Goal: Find specific page/section: Find specific page/section

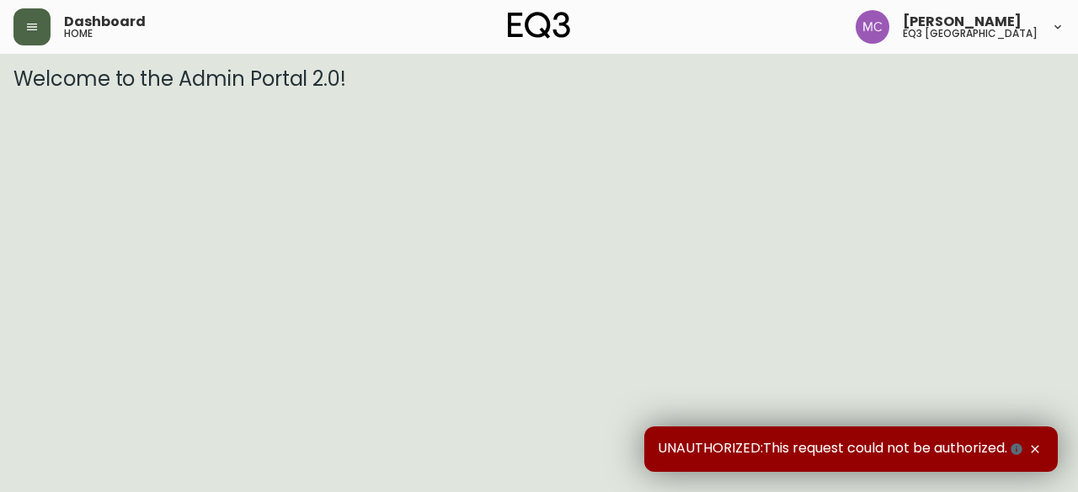
click at [40, 40] on button "button" at bounding box center [31, 26] width 37 height 37
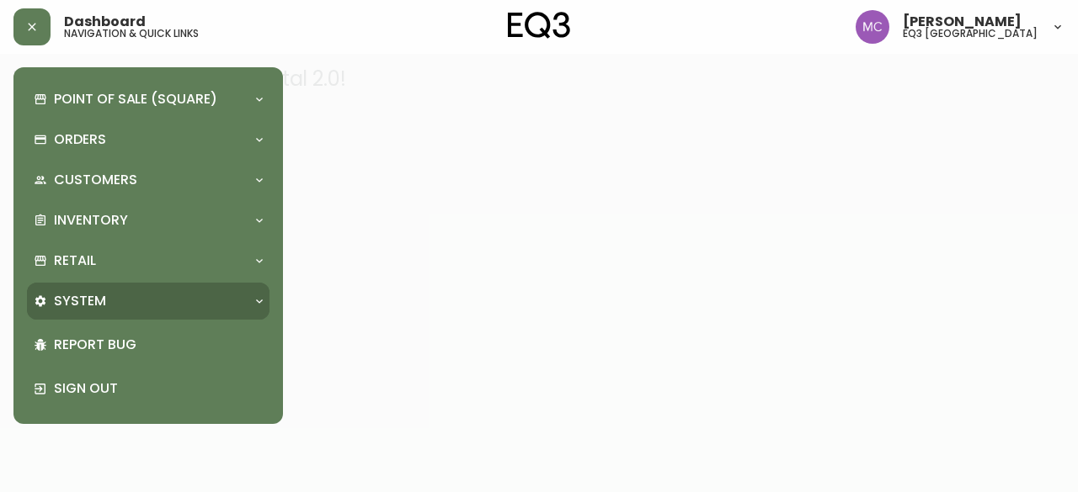
click at [90, 301] on p "System" at bounding box center [80, 301] width 52 height 19
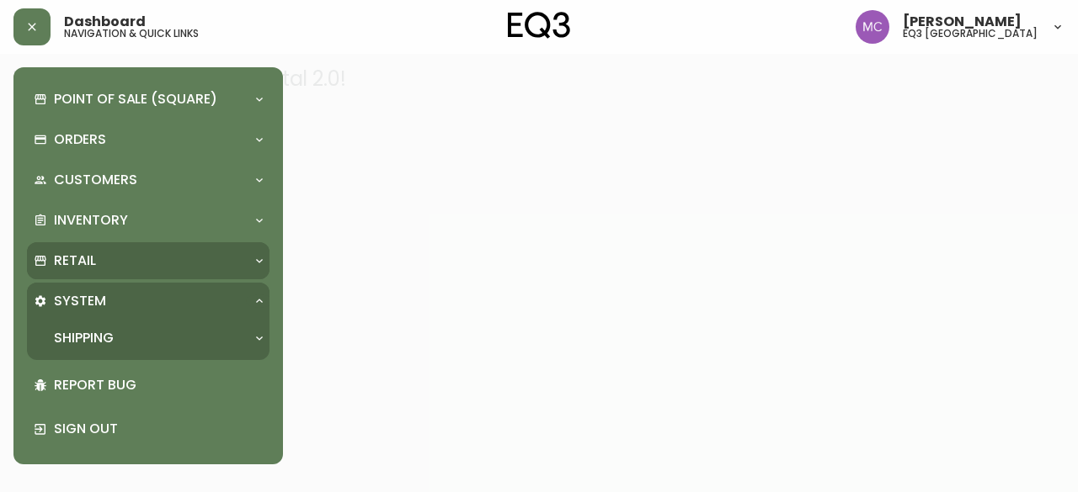
click at [82, 261] on p "Retail" at bounding box center [75, 261] width 42 height 19
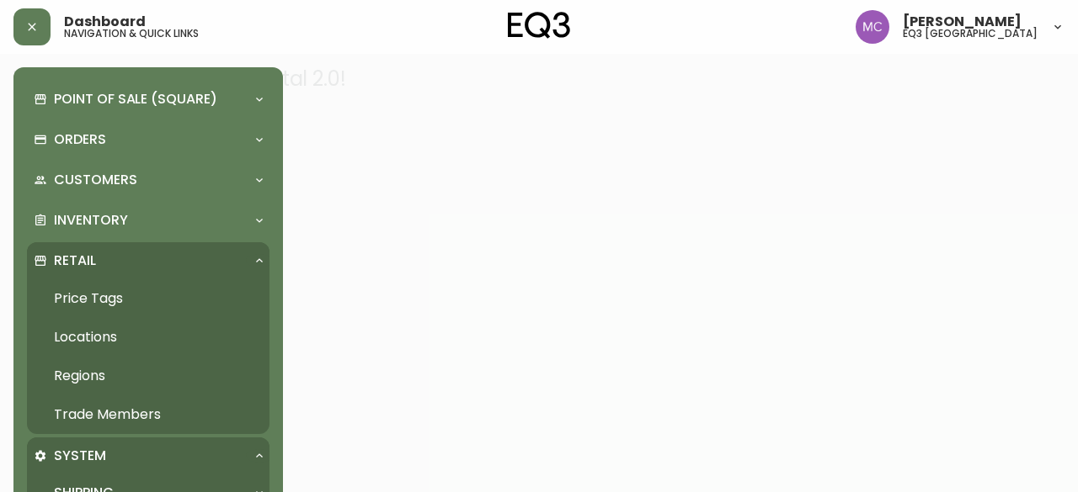
click at [98, 404] on link "Trade Members" at bounding box center [148, 415] width 242 height 39
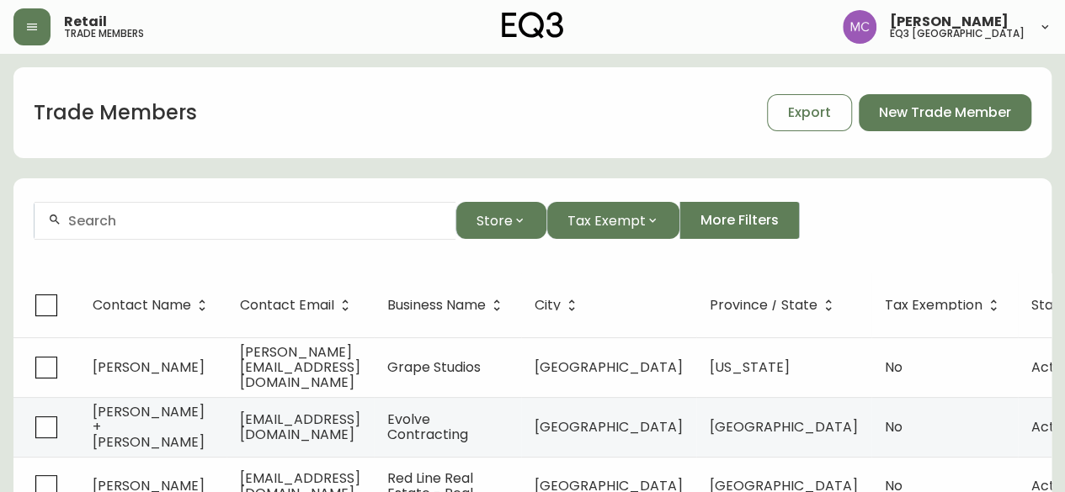
click at [199, 208] on div at bounding box center [245, 221] width 421 height 38
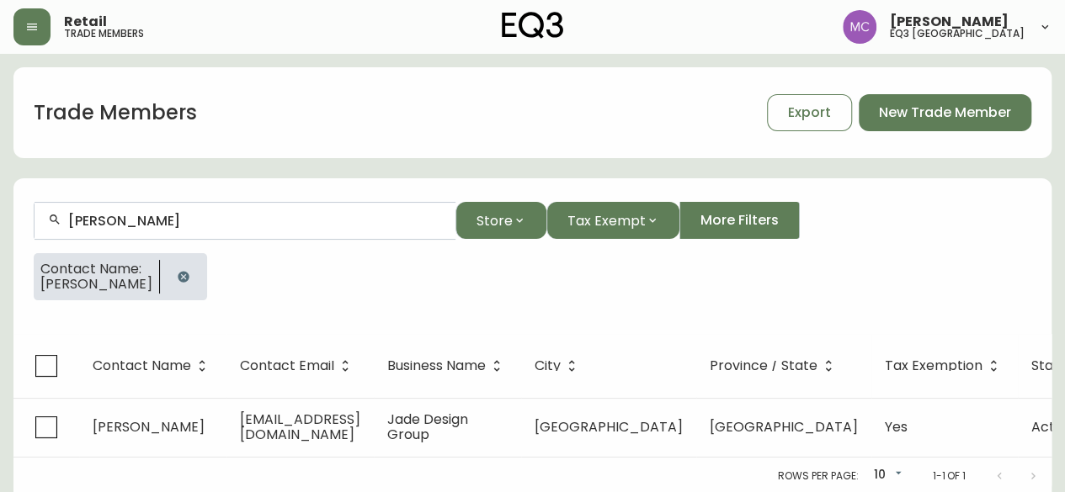
type input "[PERSON_NAME]"
